Goal: Task Accomplishment & Management: Manage account settings

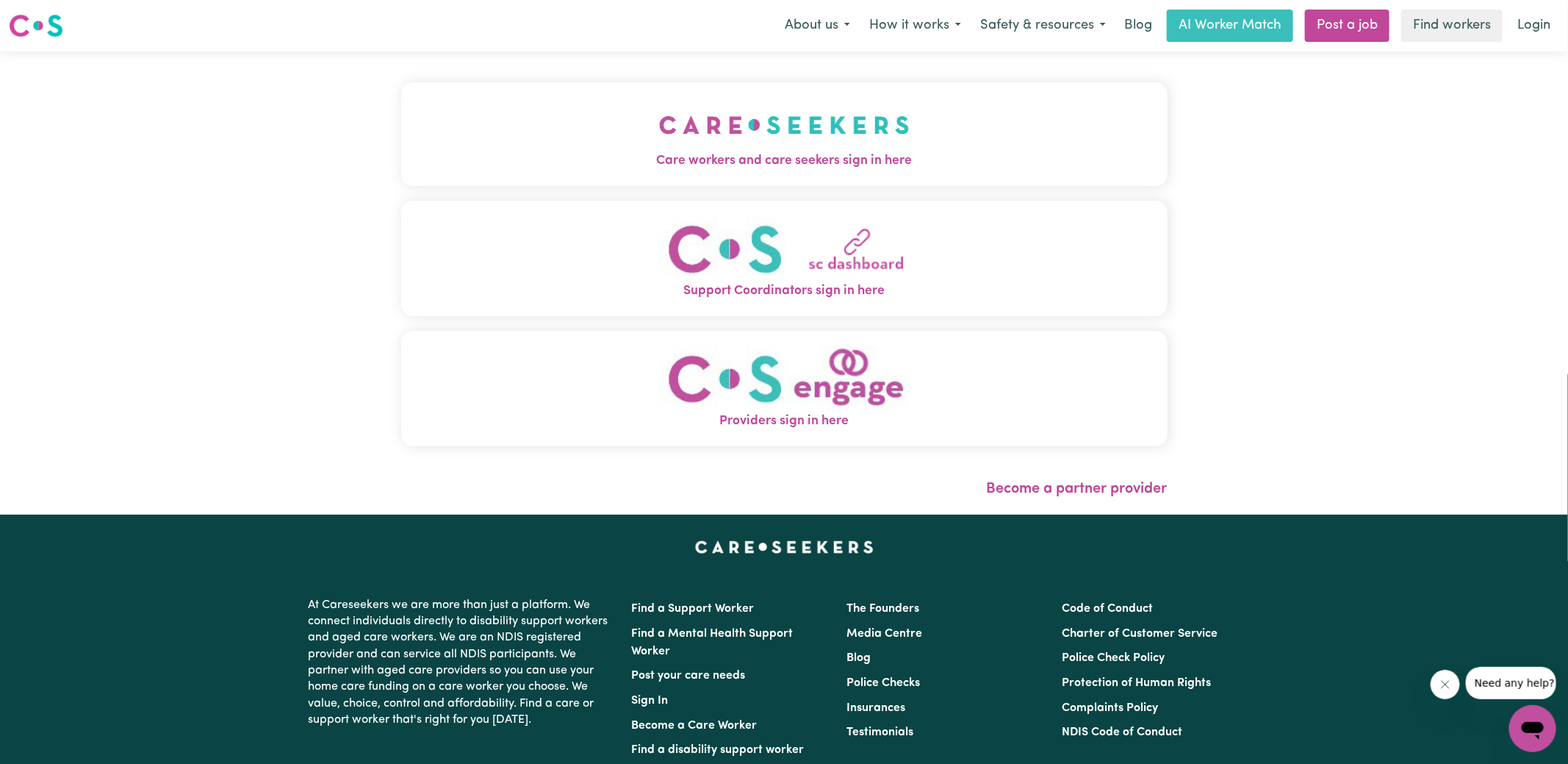
click at [635, 165] on span "Care workers and care seekers sign in here" at bounding box center [784, 161] width 766 height 19
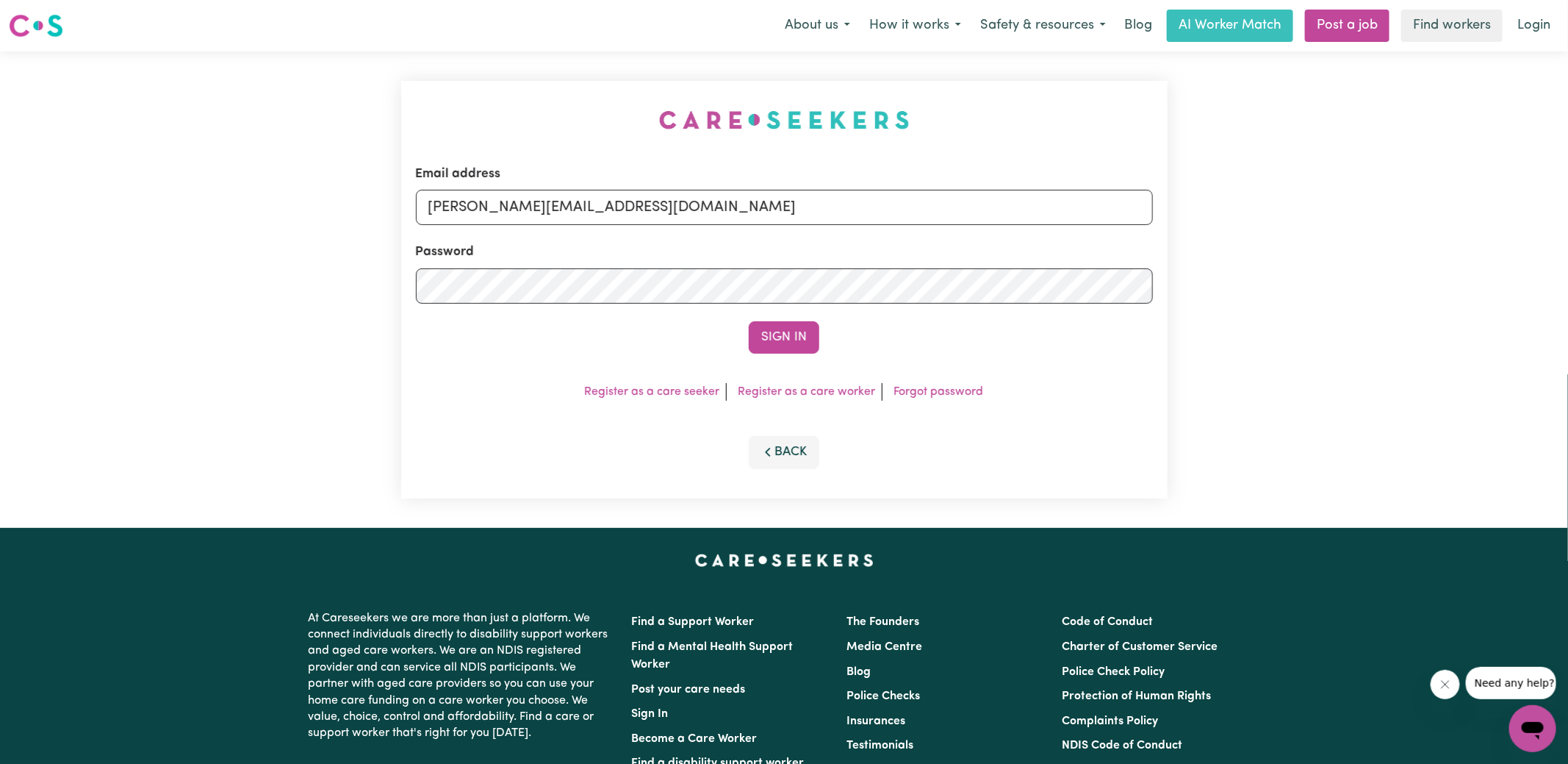
click at [279, 94] on div "Email address [PERSON_NAME][EMAIL_ADDRESS][DOMAIN_NAME] Password Sign In Regist…" at bounding box center [784, 289] width 1568 height 476
click at [750, 219] on input "[PERSON_NAME][EMAIL_ADDRESS][DOMAIN_NAME]" at bounding box center [784, 207] width 737 height 35
drag, startPoint x: 517, startPoint y: 210, endPoint x: 1240, endPoint y: 258, distance: 724.6
click at [1240, 258] on div "Email address [EMAIL_ADDRESS][DOMAIN_NAME] Password Sign In Register as a care …" at bounding box center [784, 289] width 1568 height 476
type input "[EMAIL_ADDRESS][DOMAIN_NAME]"
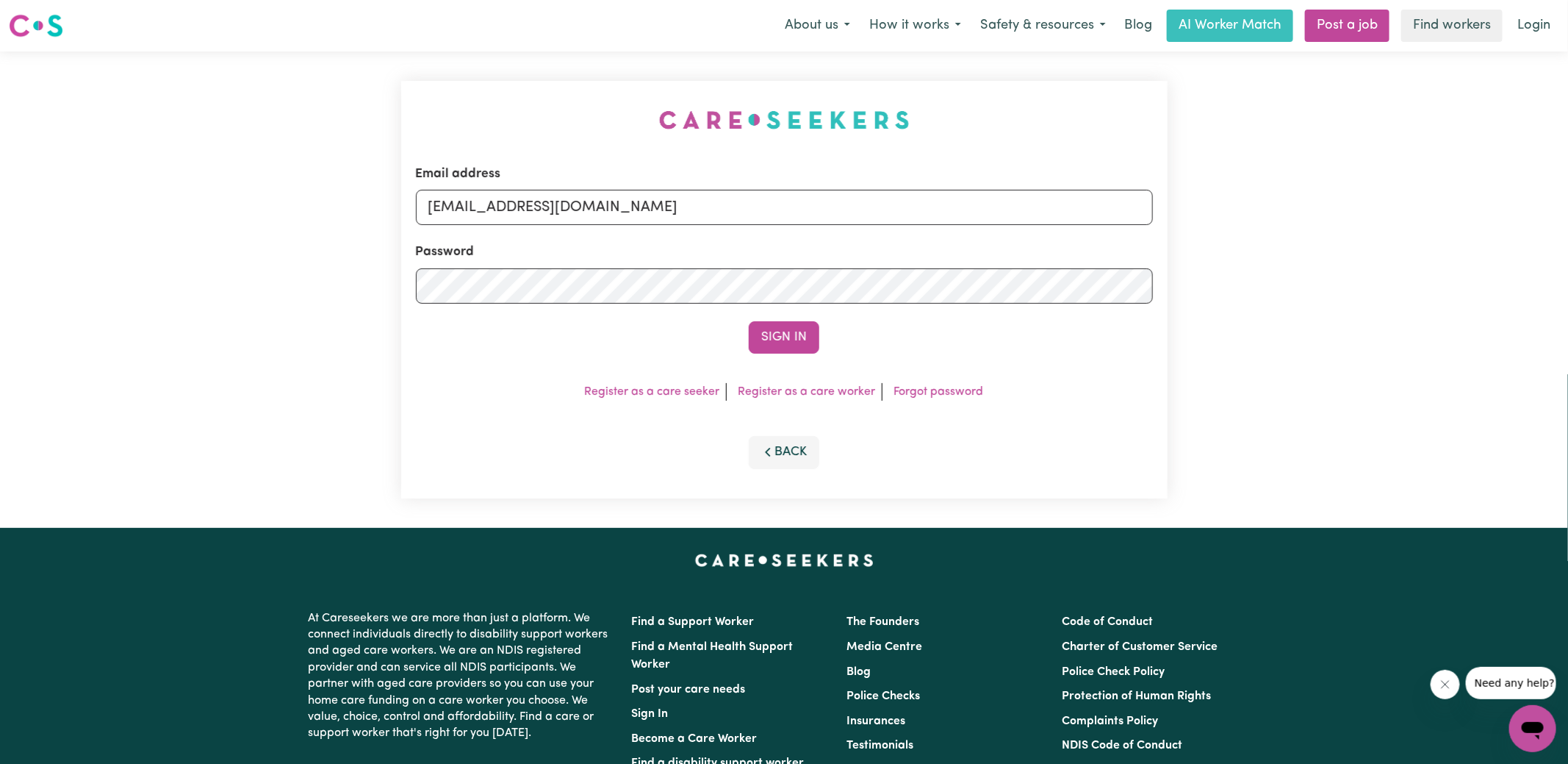
click at [749, 321] on button "Sign In" at bounding box center [784, 337] width 71 height 32
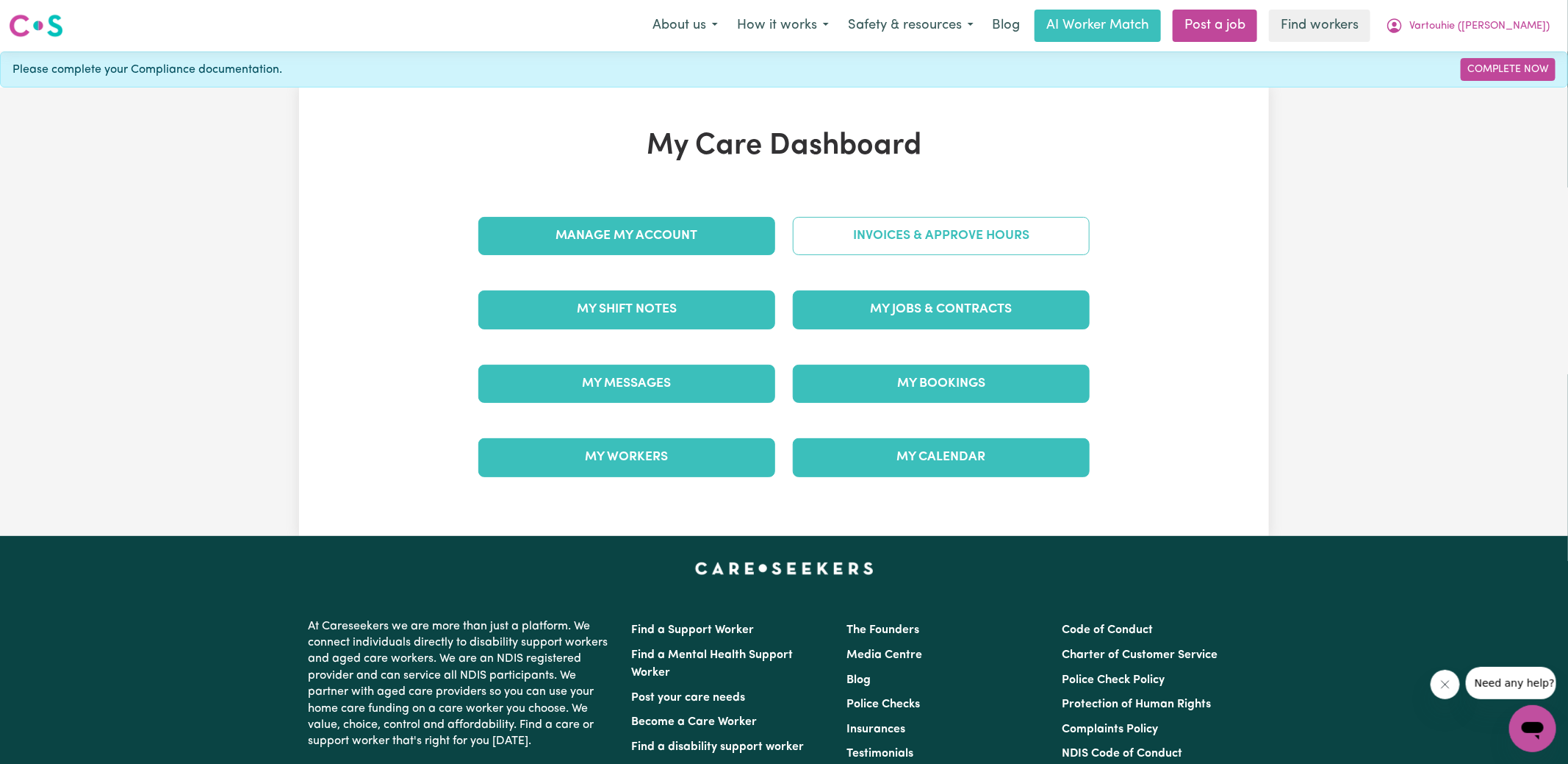
click at [892, 231] on link "Invoices & Approve Hours" at bounding box center [941, 236] width 297 height 38
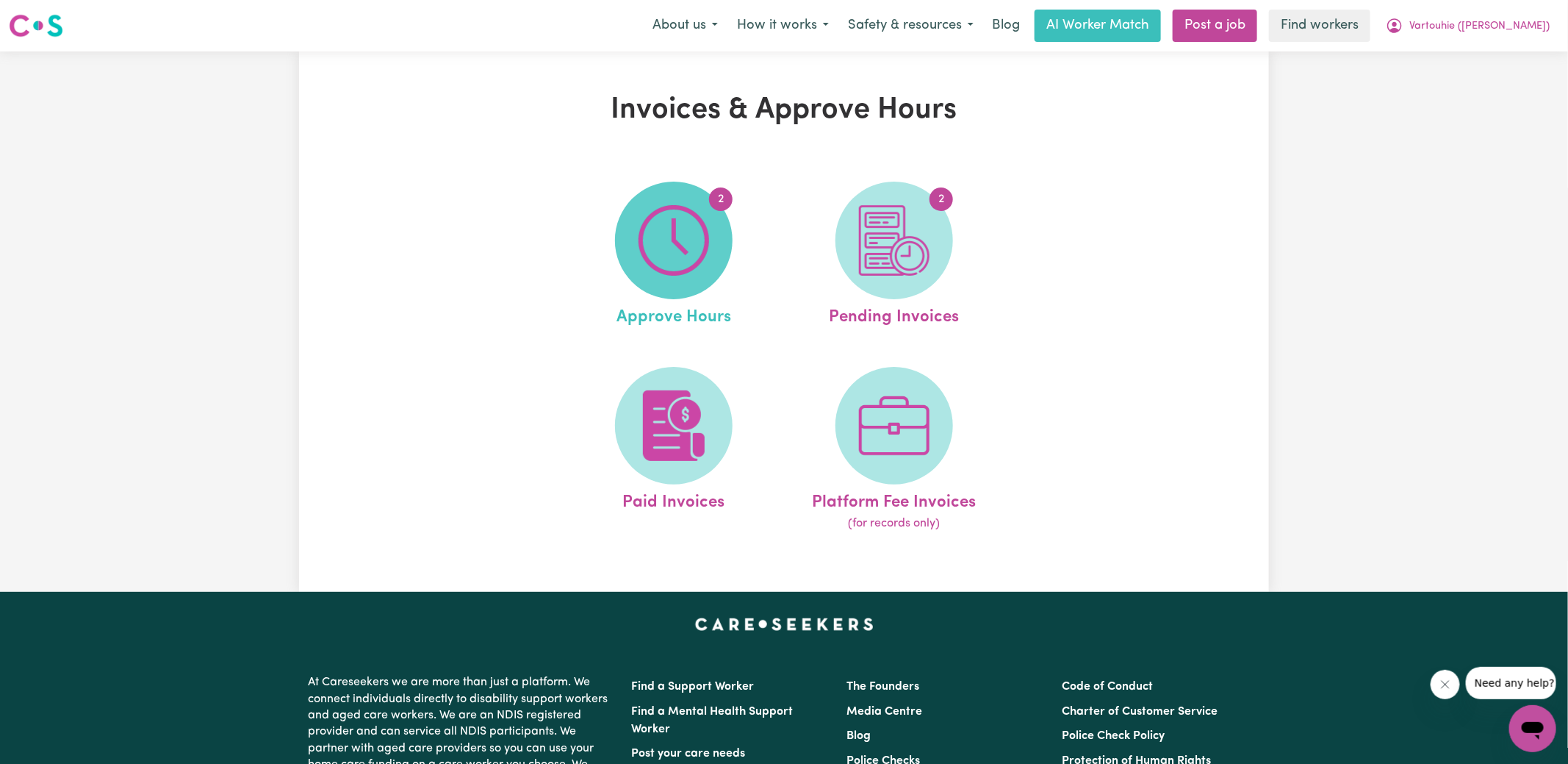
click at [704, 247] on img at bounding box center [673, 240] width 71 height 71
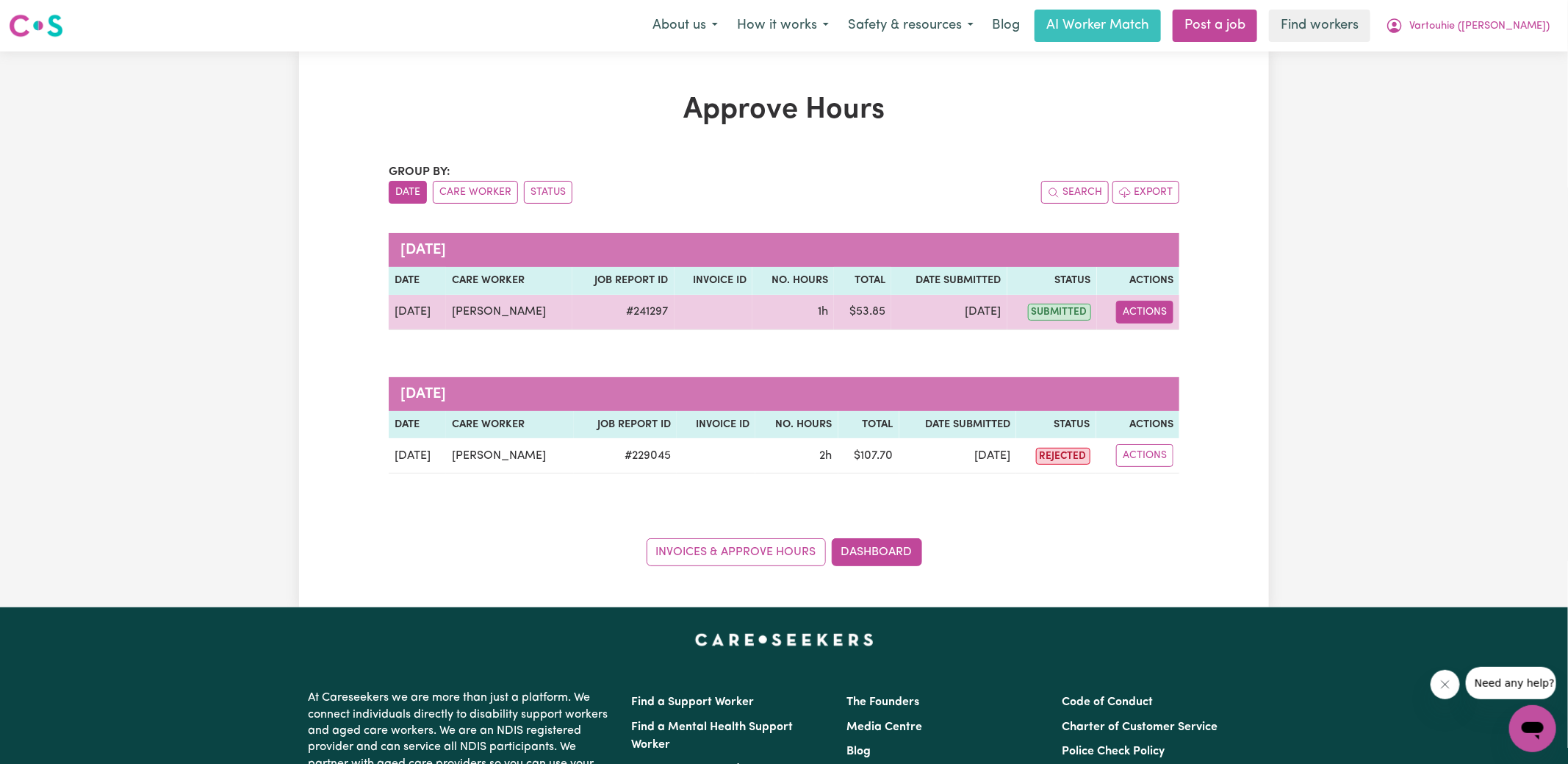
click at [1141, 310] on button "Actions" at bounding box center [1144, 312] width 57 height 23
click at [1201, 341] on link "View Job Report" at bounding box center [1175, 346] width 125 height 29
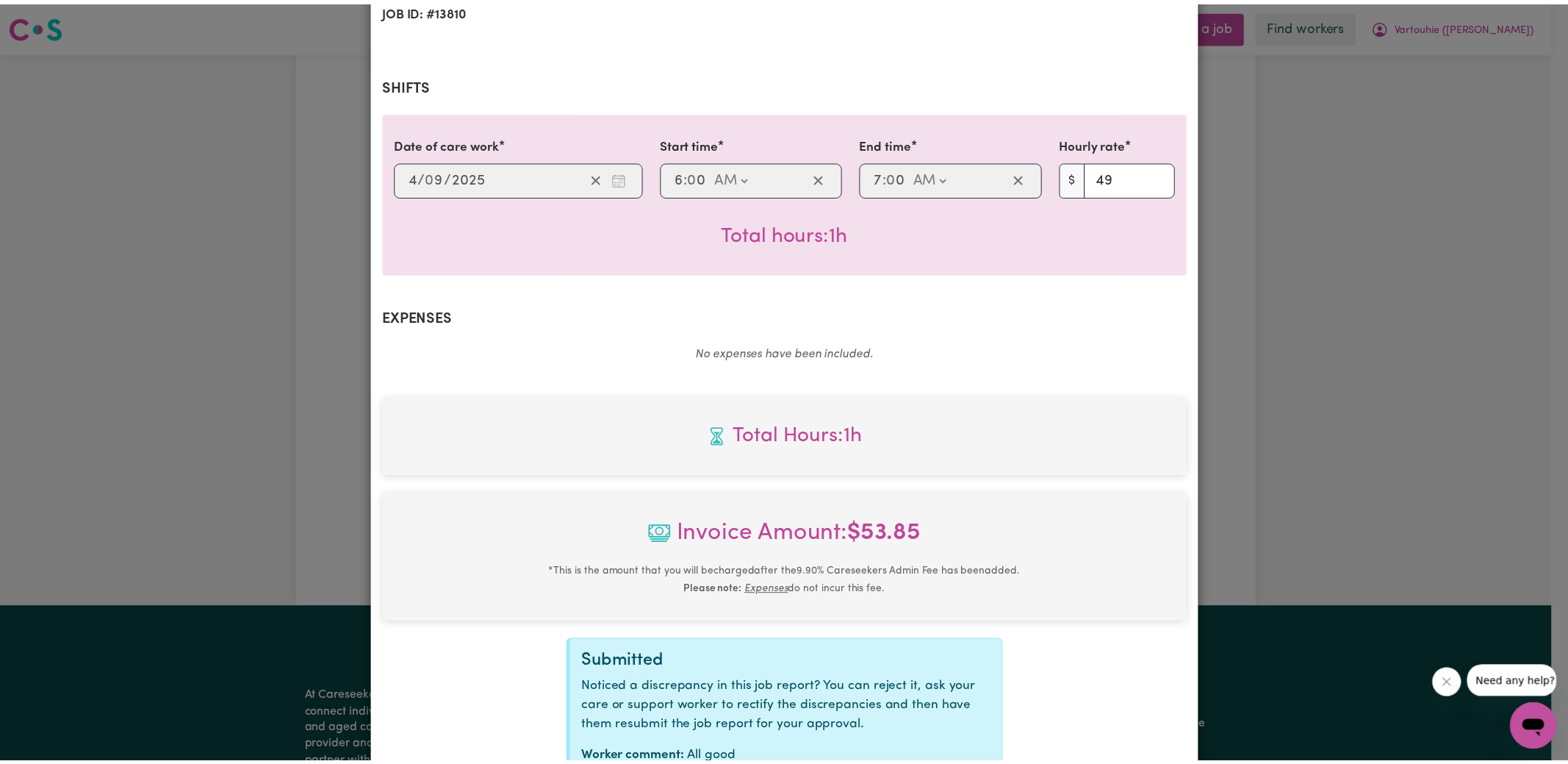
scroll to position [387, 0]
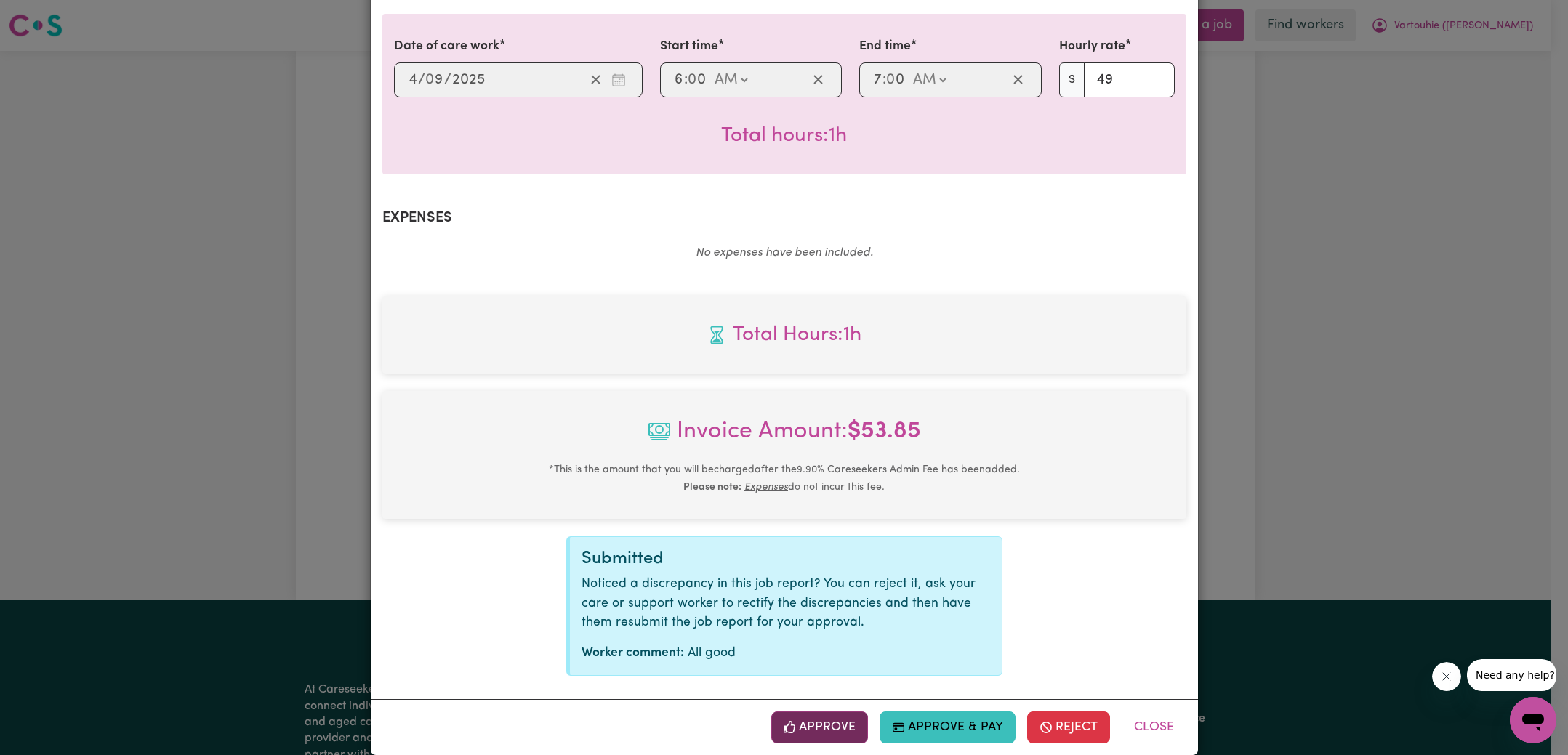
click at [847, 711] on button "Approve" at bounding box center [819, 727] width 97 height 32
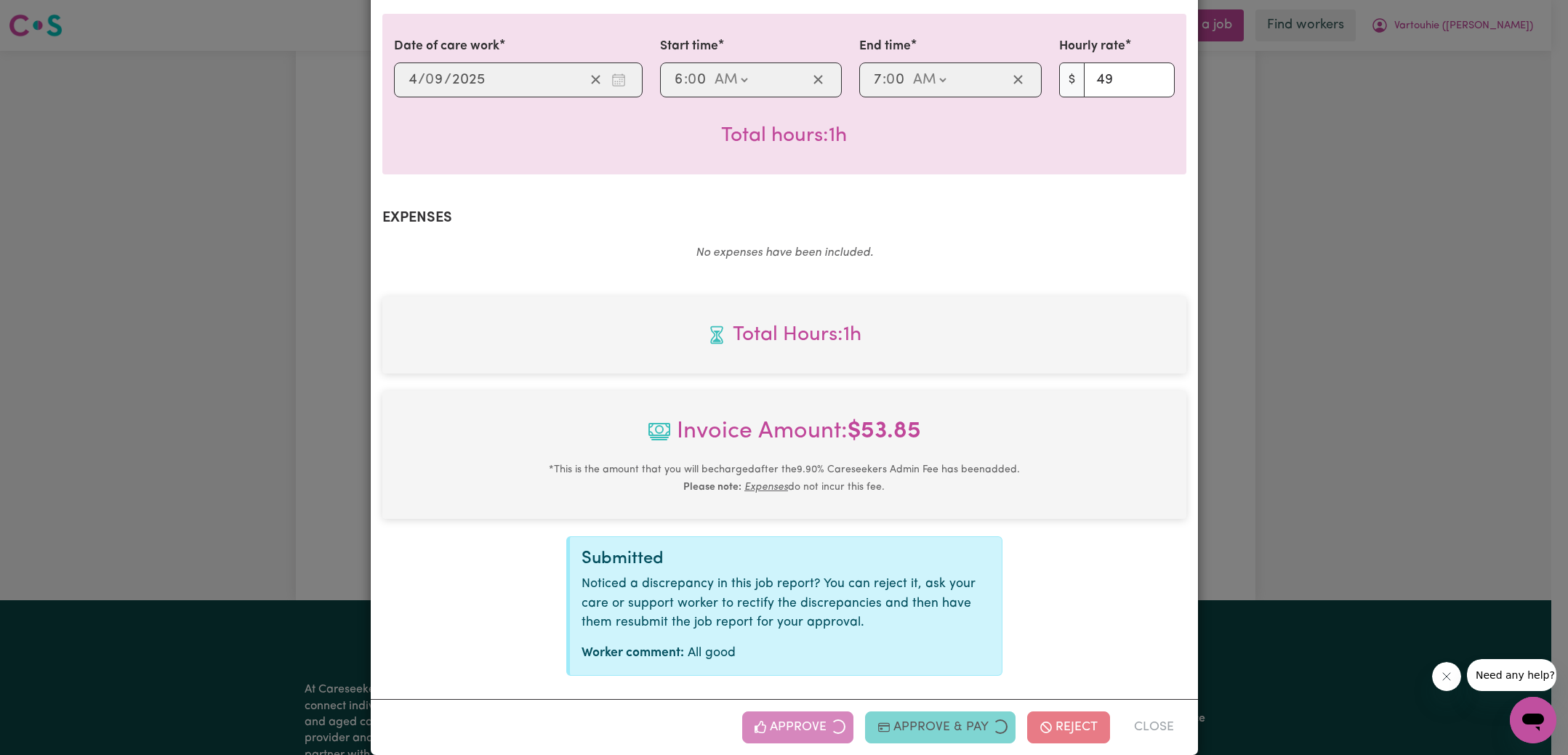
click at [1378, 387] on div "Job Report # 241297 - [PERSON_NAME] Summary Job report # 241297 Client name: Va…" at bounding box center [784, 377] width 1568 height 755
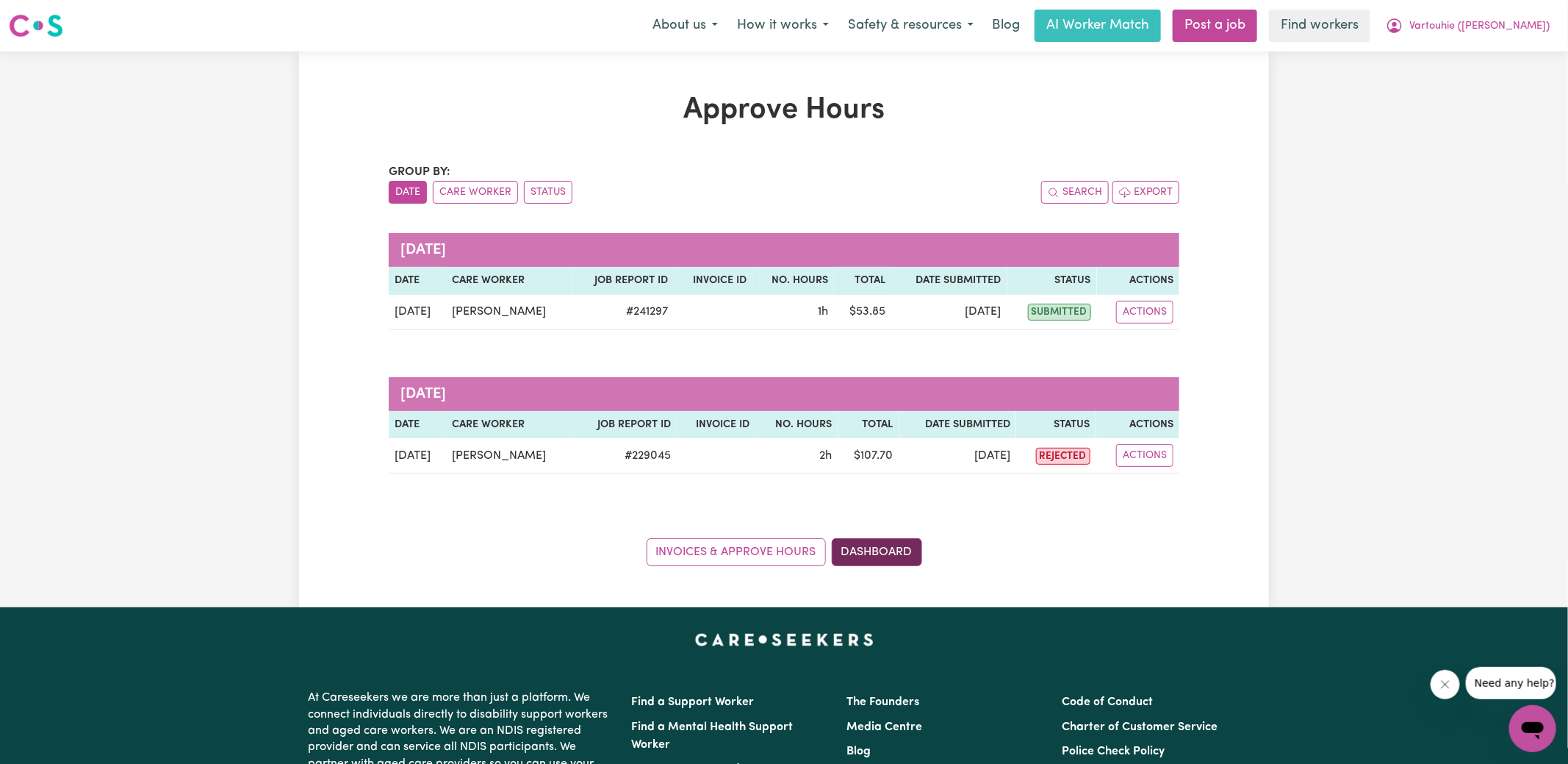
click at [894, 551] on link "Dashboard" at bounding box center [877, 551] width 90 height 28
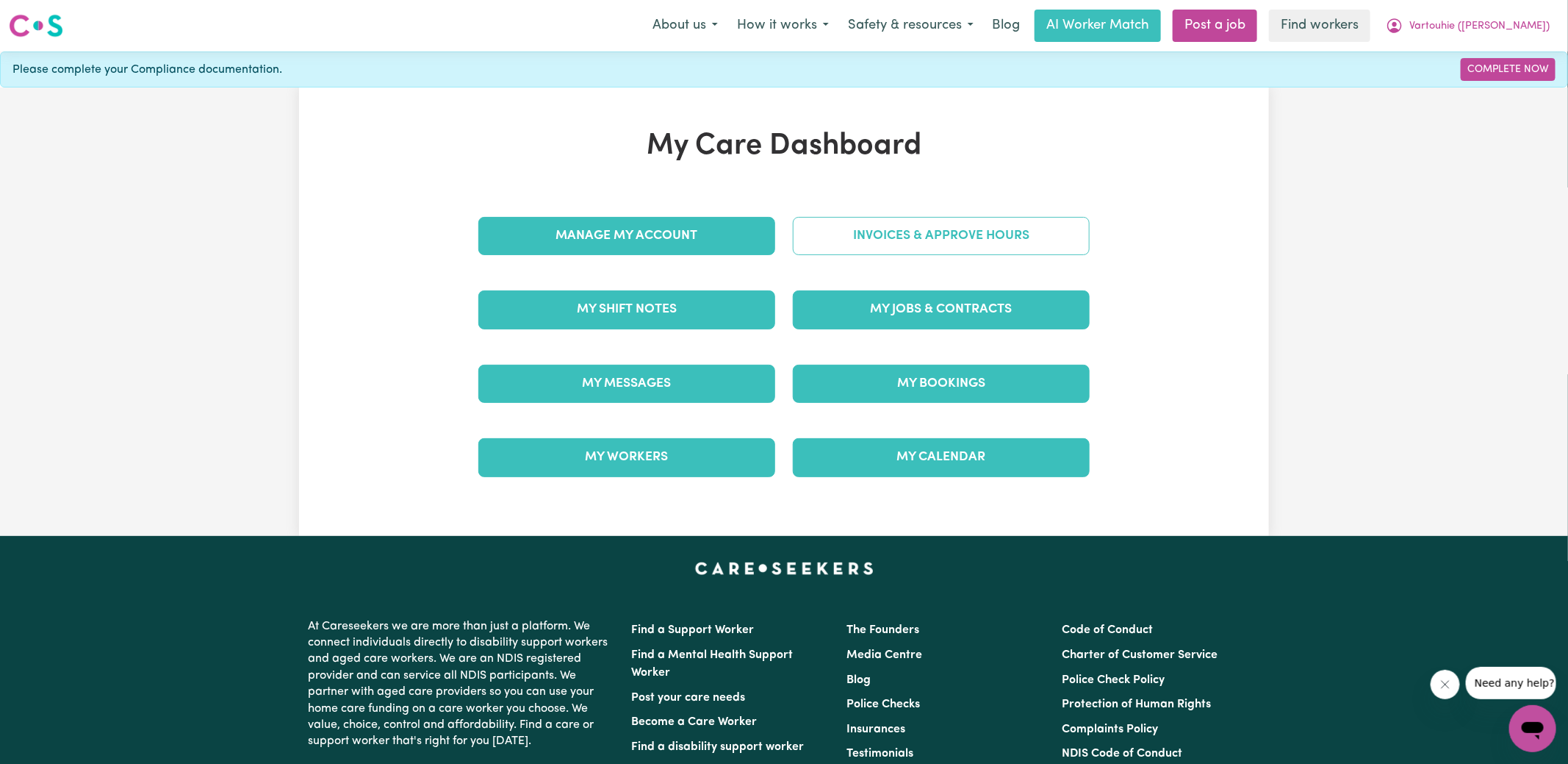
click at [907, 241] on link "Invoices & Approve Hours" at bounding box center [941, 236] width 297 height 38
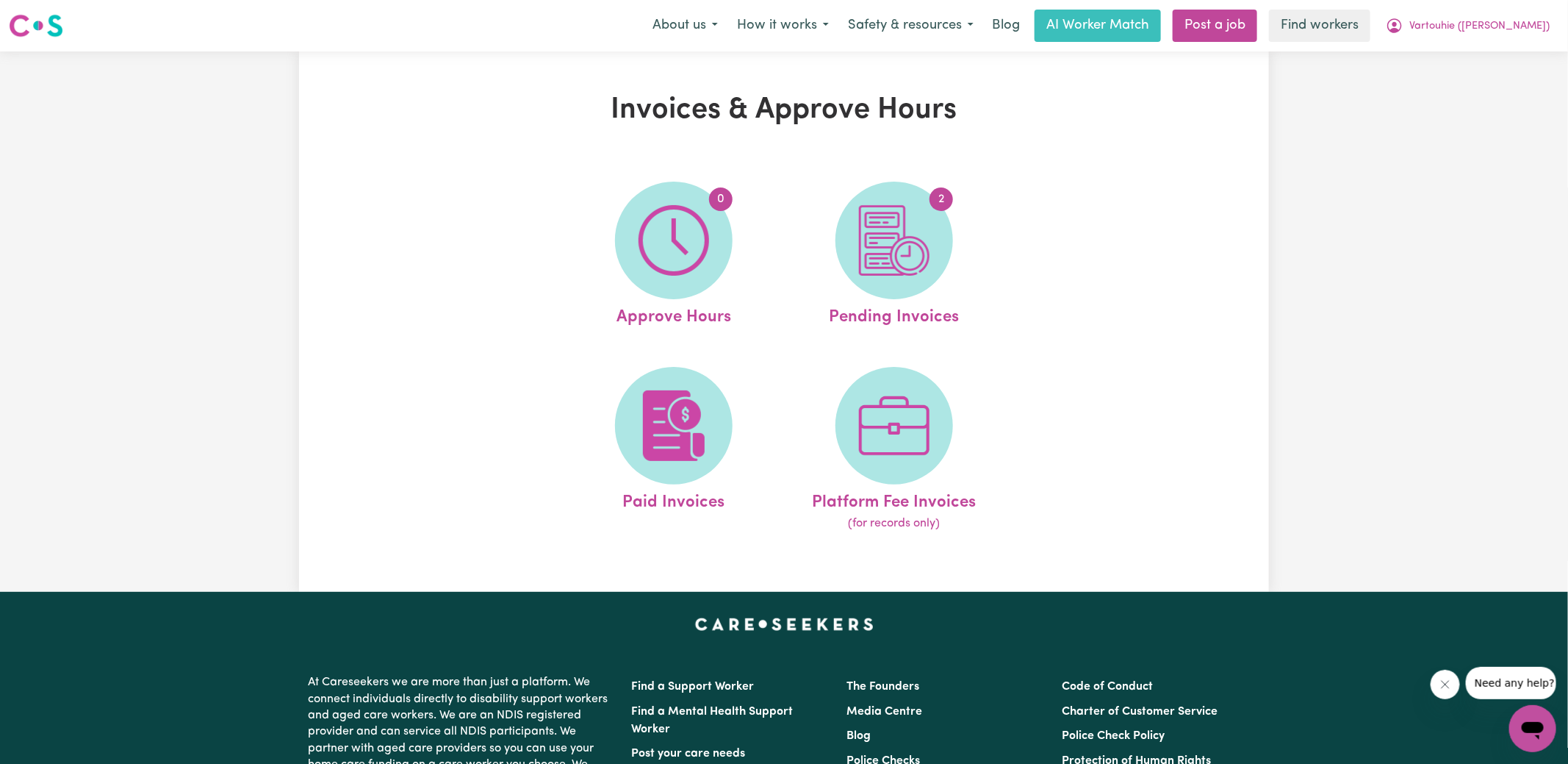
click at [907, 241] on img at bounding box center [894, 240] width 71 height 71
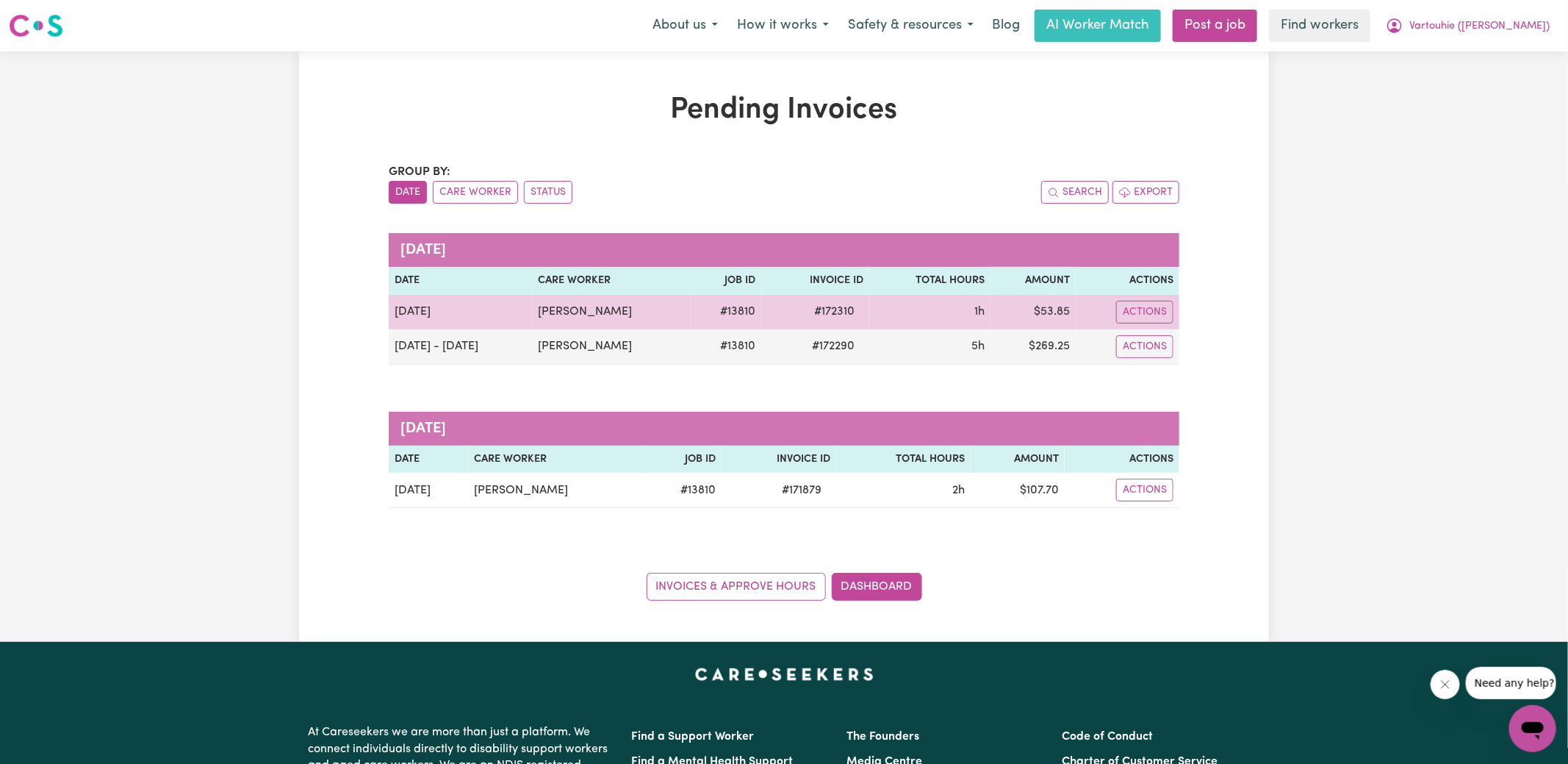
click at [863, 312] on span "# 172310" at bounding box center [834, 312] width 58 height 18
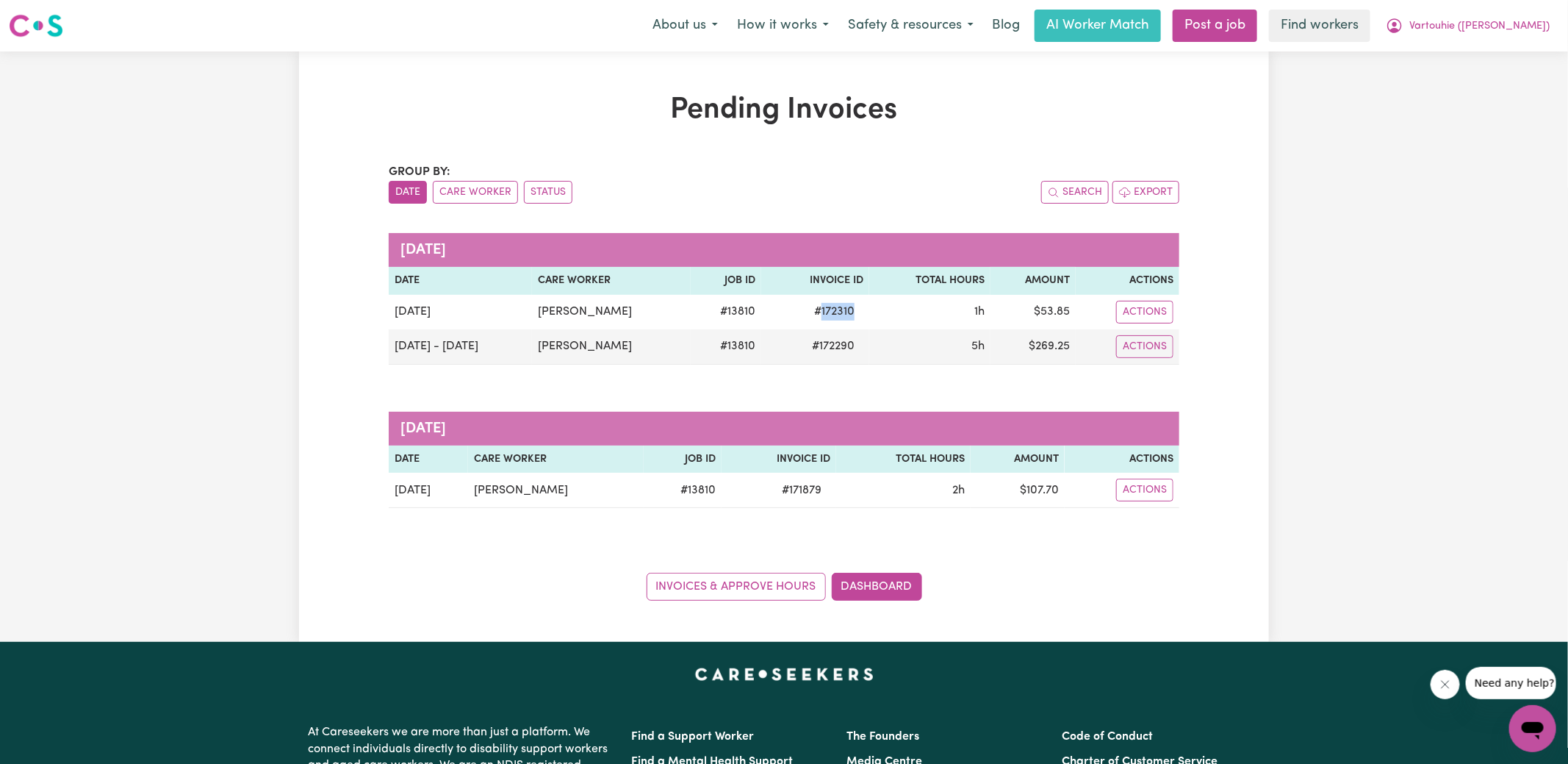
copy span "172310"
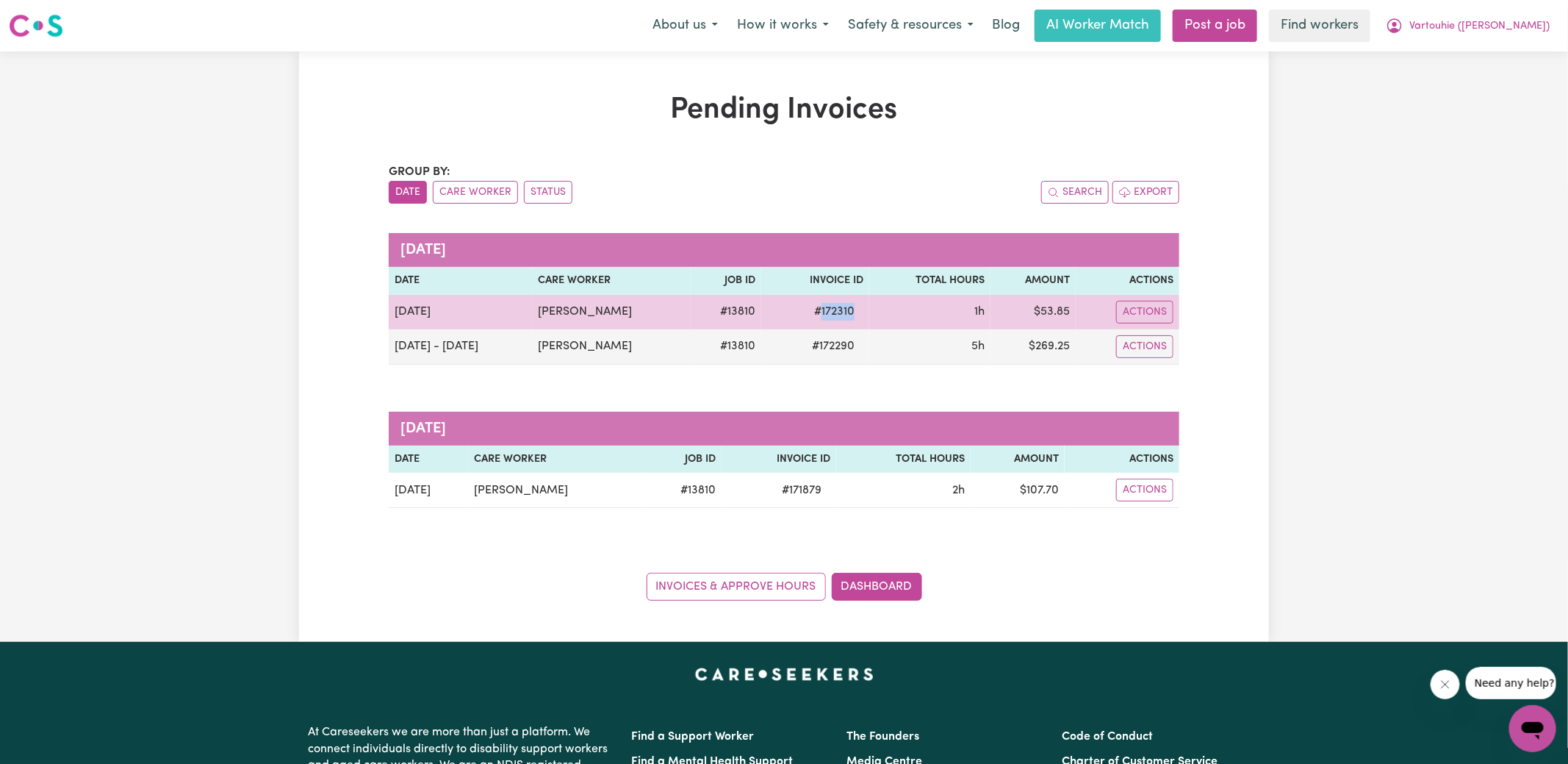
click at [862, 311] on span "# 172310" at bounding box center [834, 312] width 58 height 18
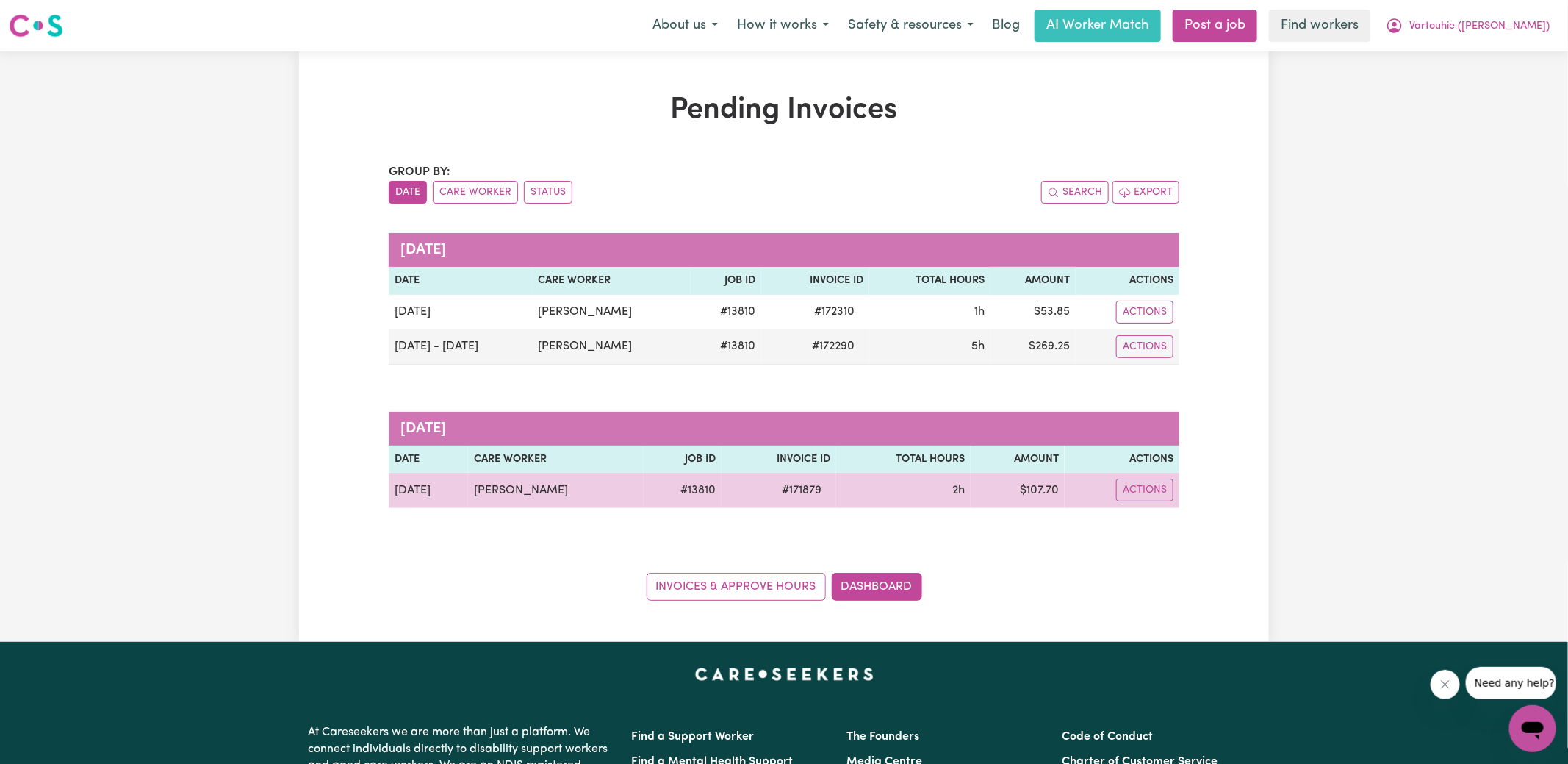
click at [828, 486] on span "# 171879" at bounding box center [801, 490] width 57 height 18
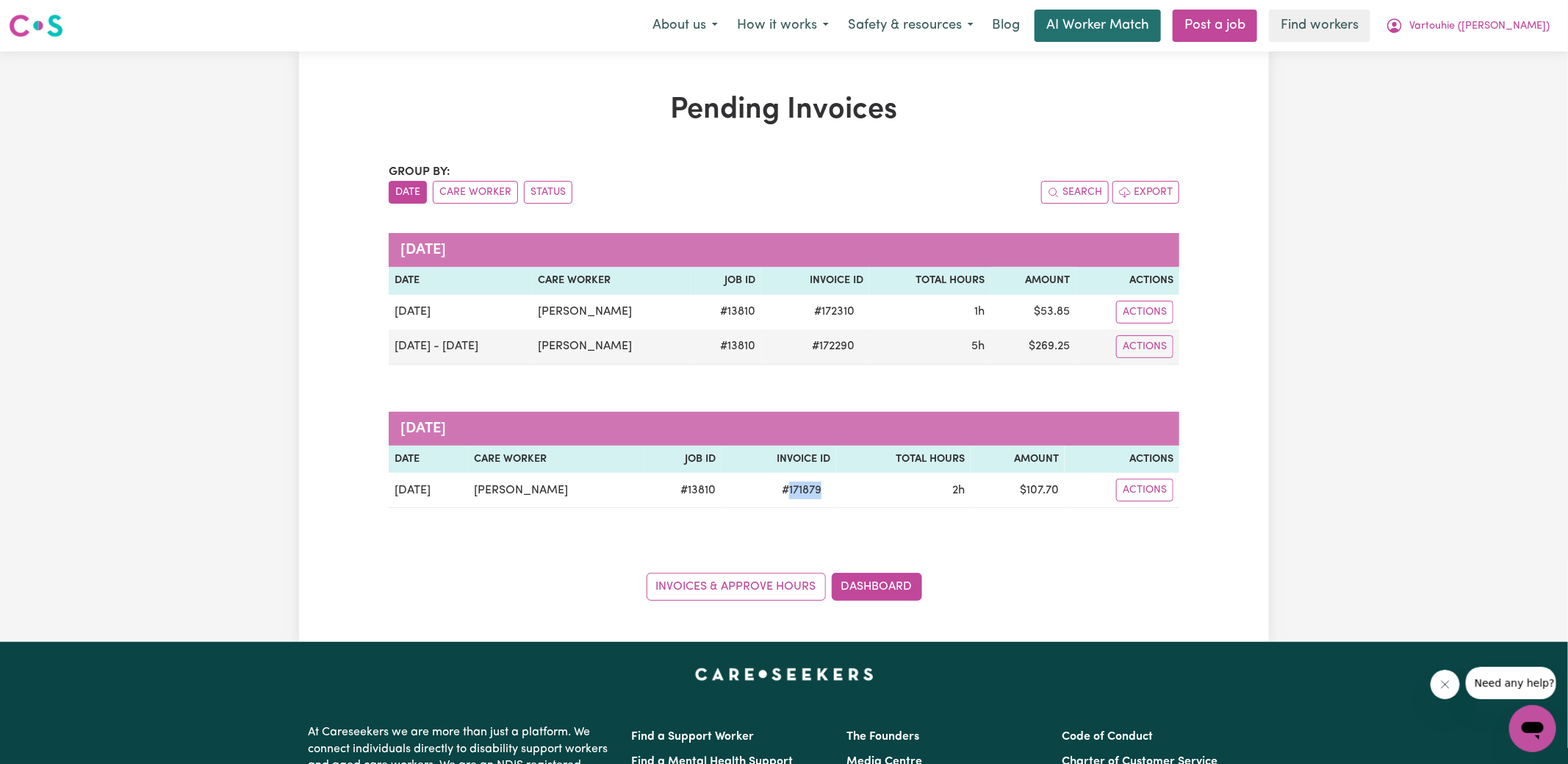
copy span "171879"
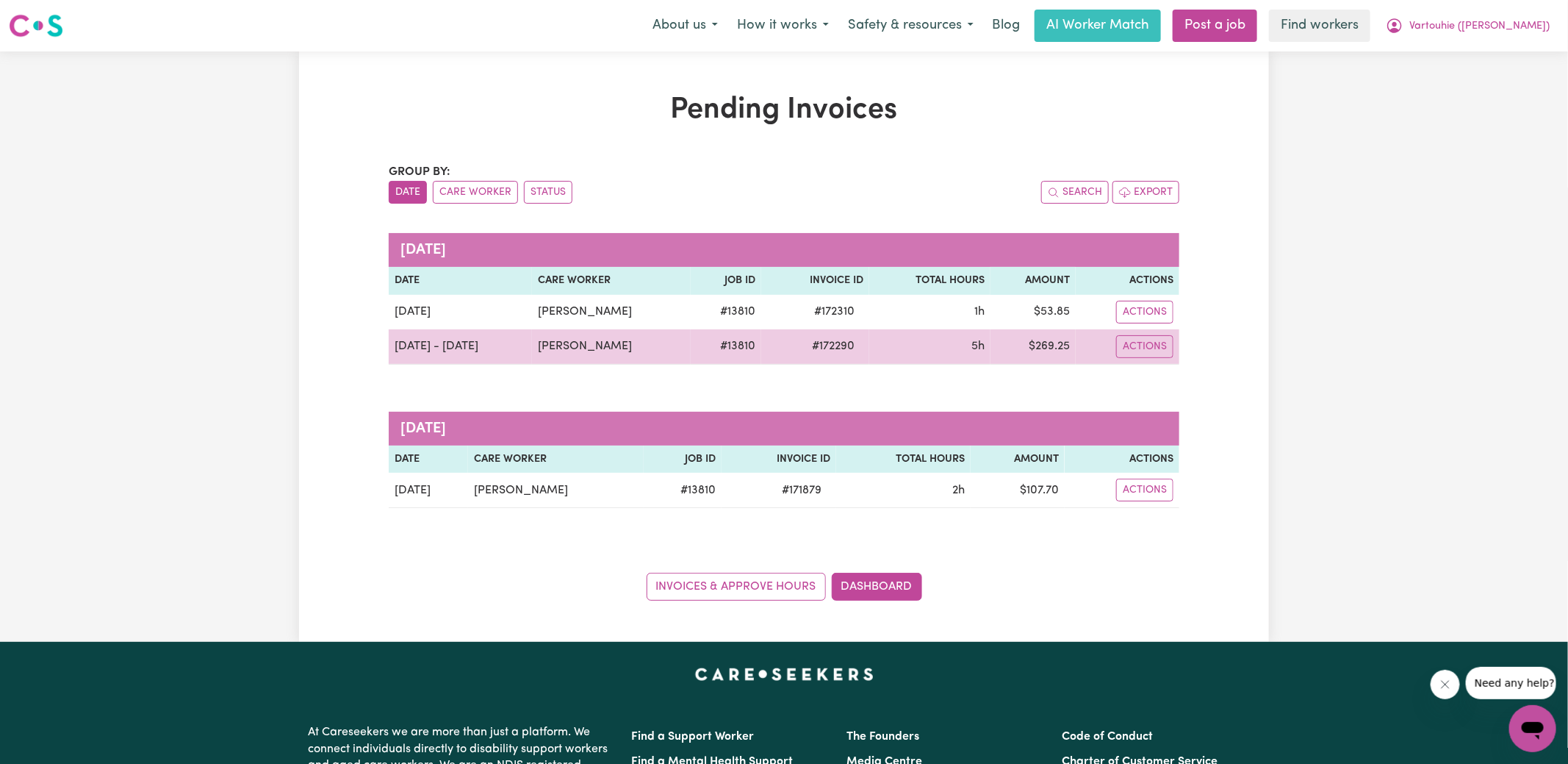
click at [855, 340] on span "# 172290" at bounding box center [833, 346] width 61 height 18
click at [854, 340] on span "# 172290" at bounding box center [833, 346] width 61 height 18
copy span "172290"
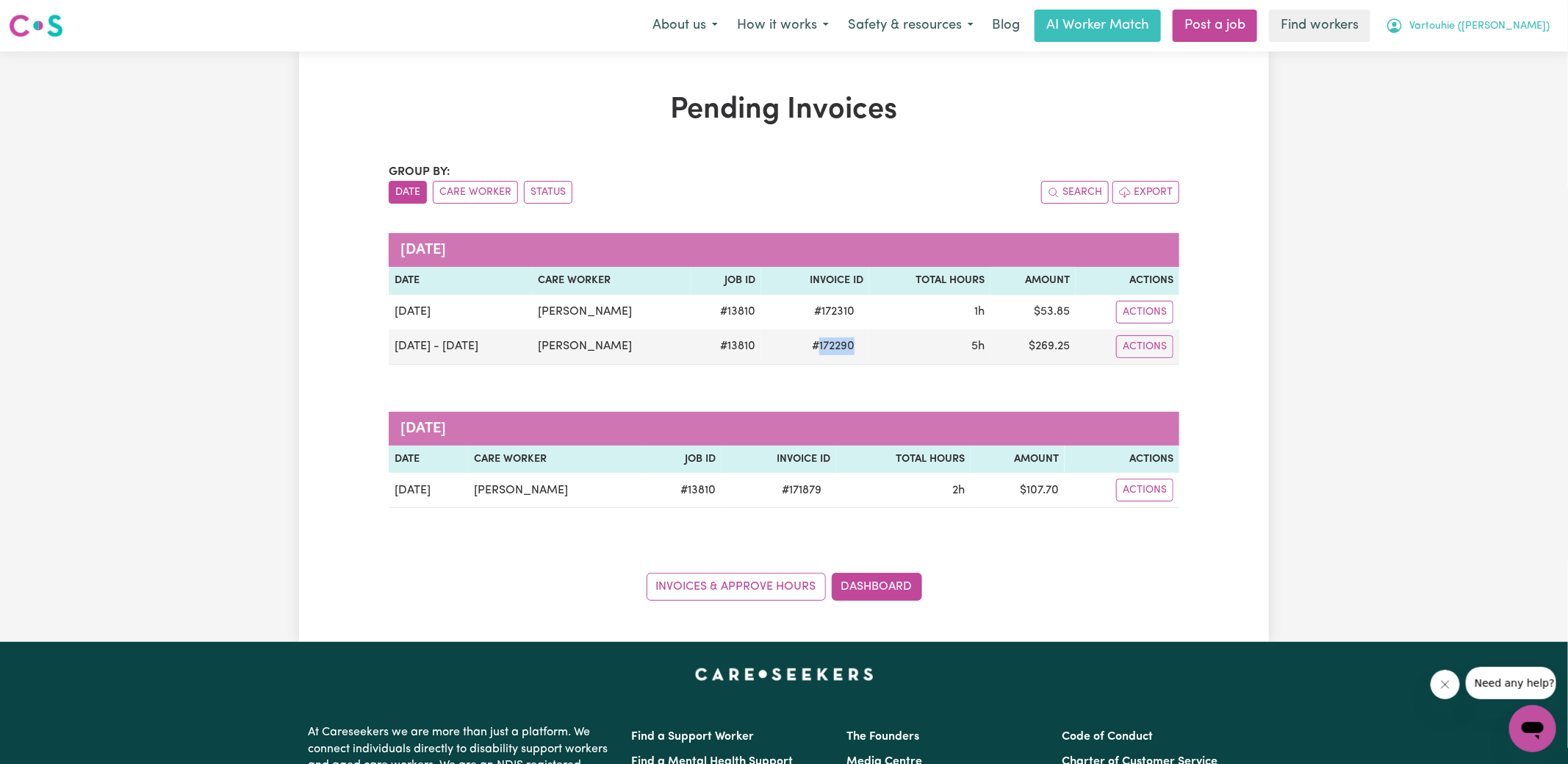
click at [1466, 26] on button "Vartouhie ([PERSON_NAME])" at bounding box center [1467, 26] width 183 height 31
click at [1463, 90] on link "Logout" at bounding box center [1501, 85] width 116 height 28
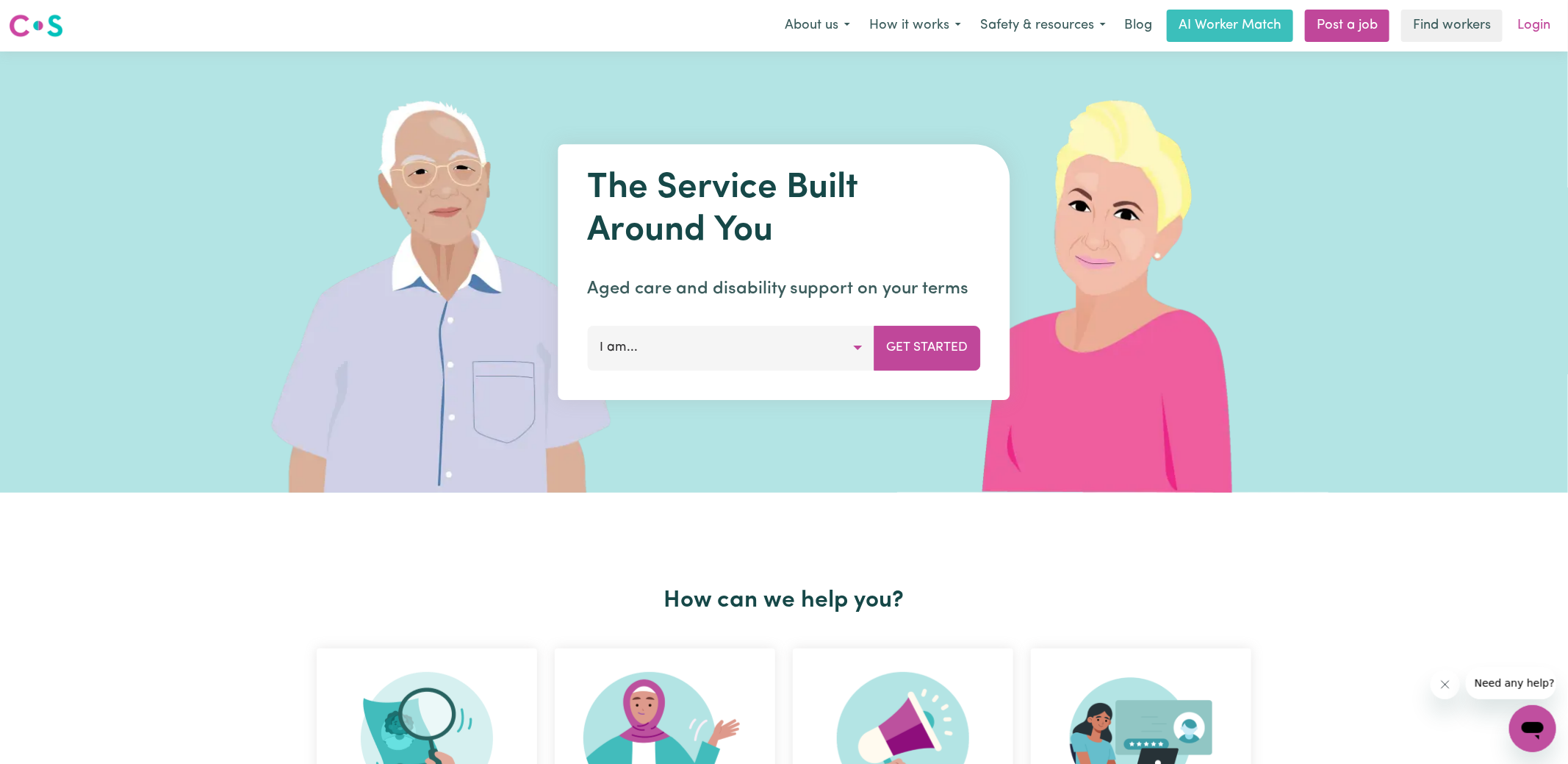
click at [1537, 26] on link "Login" at bounding box center [1533, 26] width 50 height 32
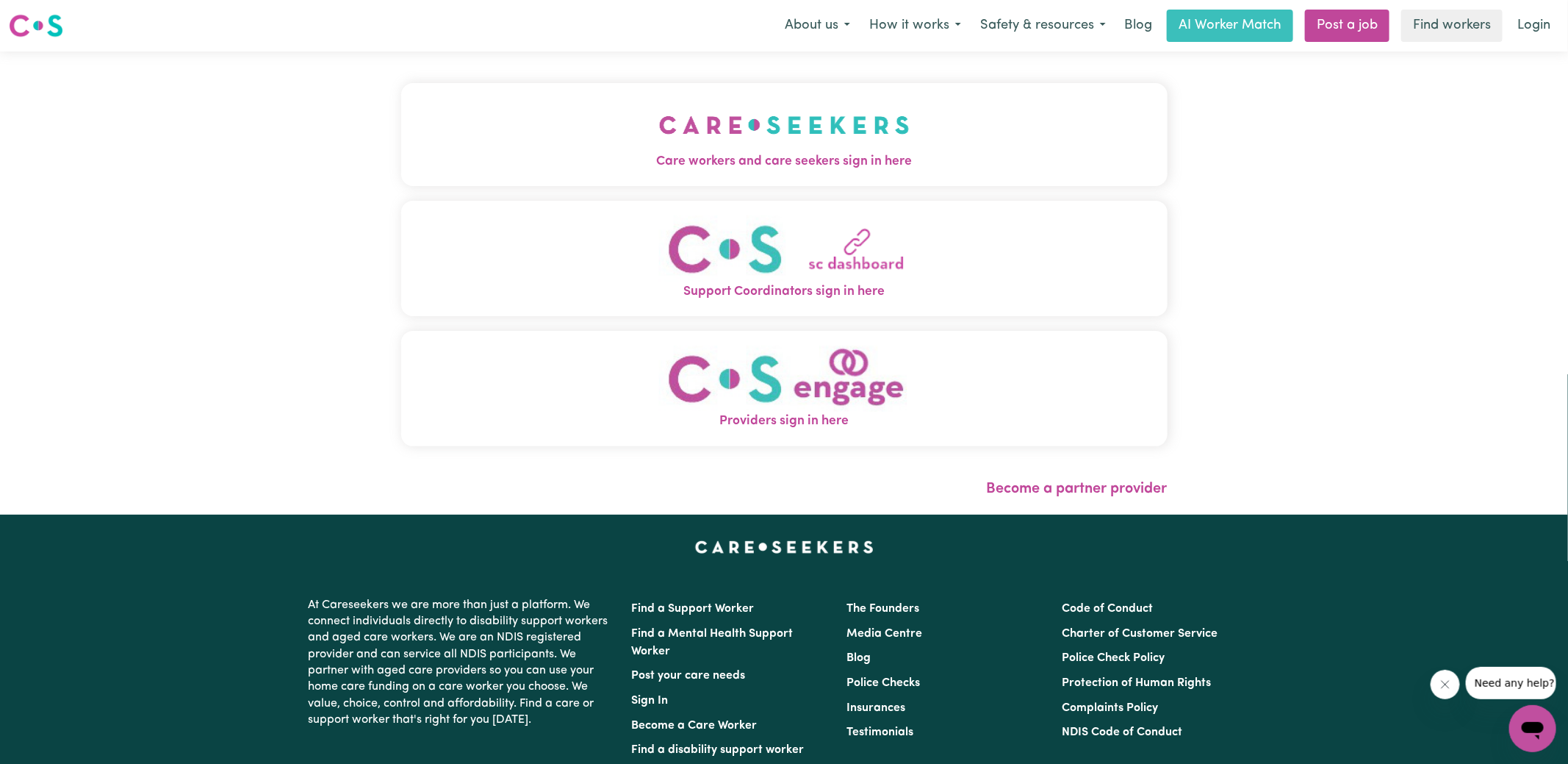
click at [636, 154] on span "Care workers and care seekers sign in here" at bounding box center [784, 161] width 766 height 19
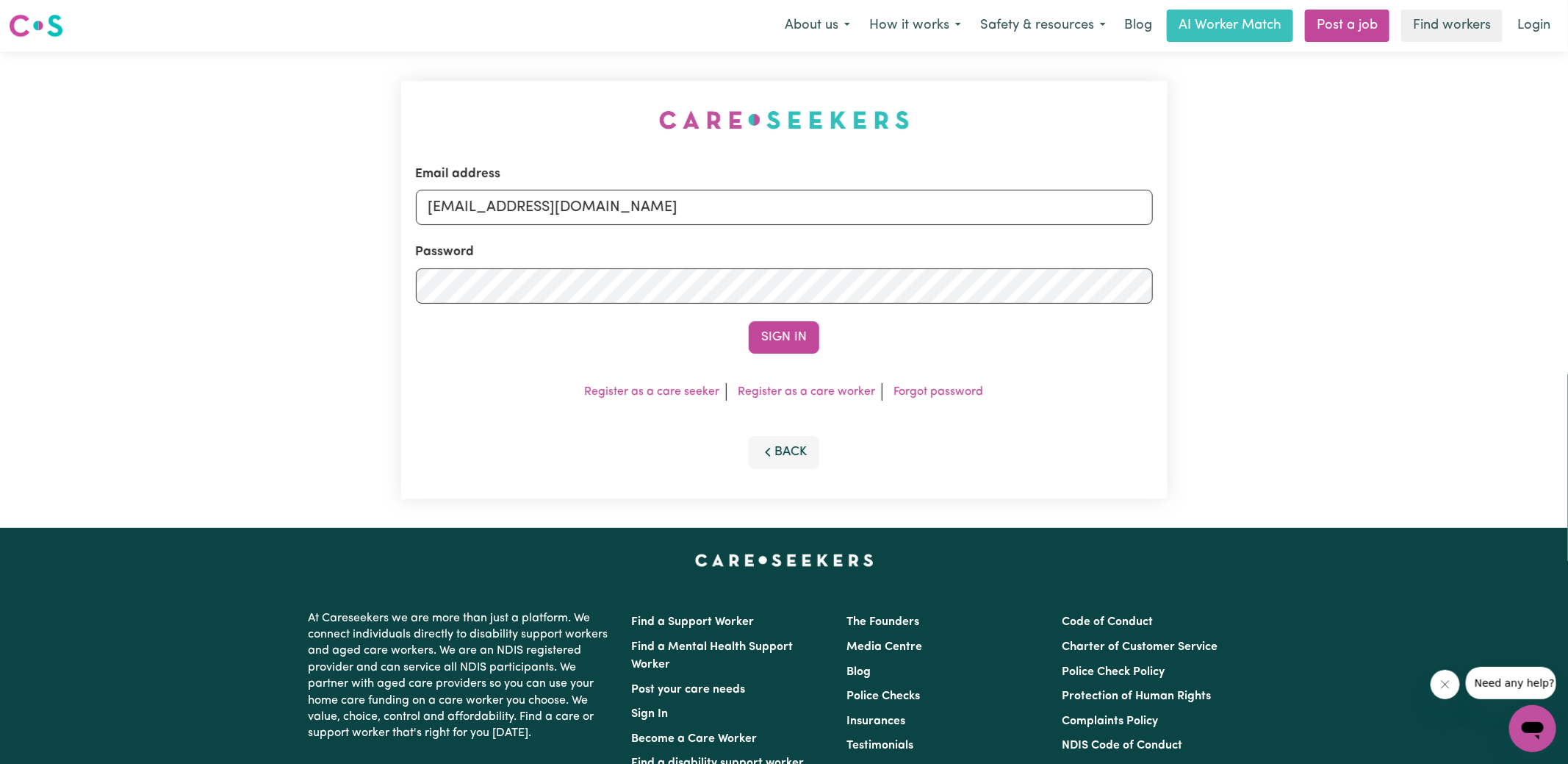
click at [339, 77] on div "Email address [EMAIL_ADDRESS][DOMAIN_NAME] Password Sign In Register as a care …" at bounding box center [784, 289] width 1568 height 476
drag, startPoint x: 504, startPoint y: 205, endPoint x: 1388, endPoint y: 230, distance: 884.4
click at [1388, 230] on div "Email address [EMAIL_ADDRESS][DOMAIN_NAME] Password Sign In Register as a care …" at bounding box center [784, 289] width 1568 height 476
type input "[EMAIL_ADDRESS][DOMAIN_NAME]"
click at [749, 321] on button "Sign In" at bounding box center [784, 337] width 71 height 32
